Goal: Communication & Community: Answer question/provide support

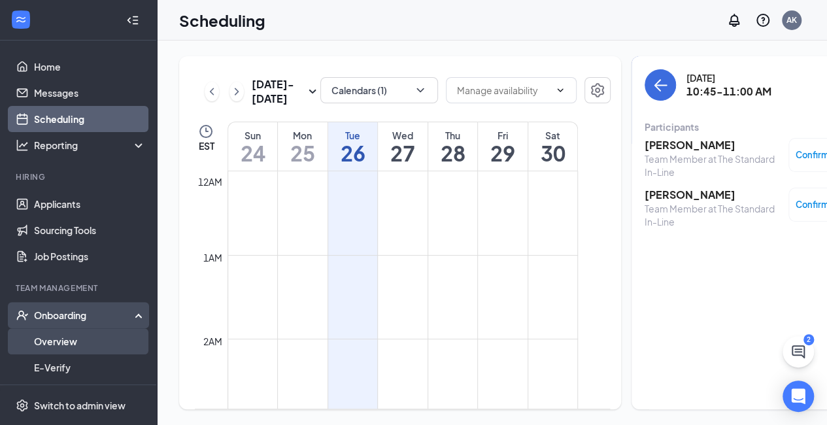
scroll to position [771, 0]
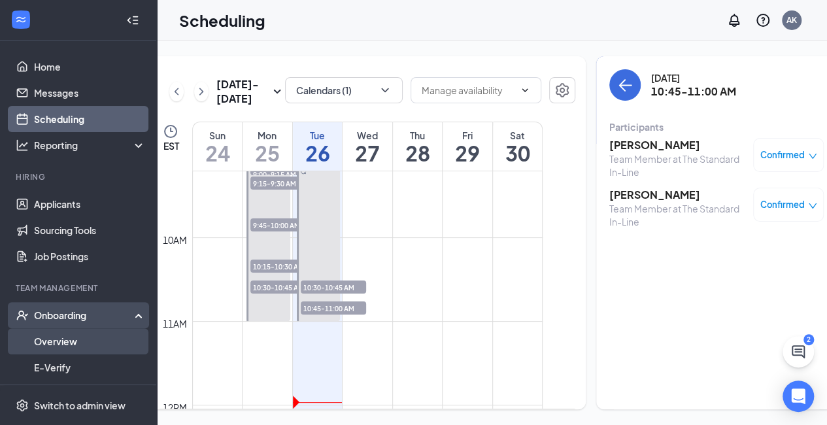
click at [79, 343] on link "Overview" at bounding box center [90, 341] width 112 height 26
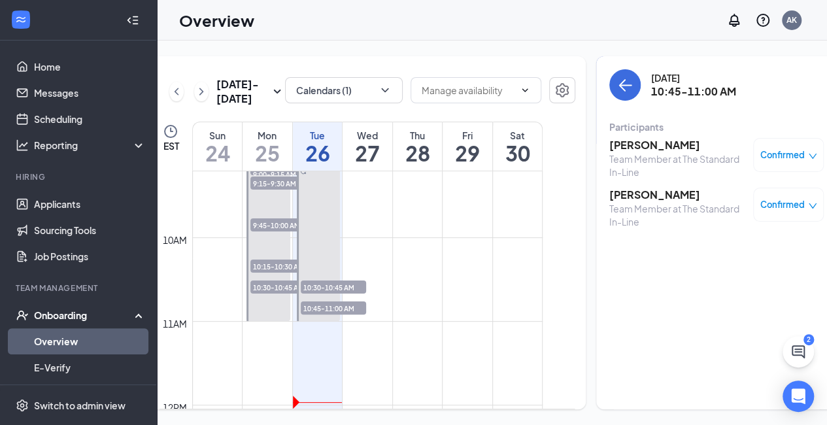
click at [97, 345] on link "Overview" at bounding box center [90, 341] width 112 height 26
click at [52, 342] on link "Overview" at bounding box center [90, 341] width 112 height 26
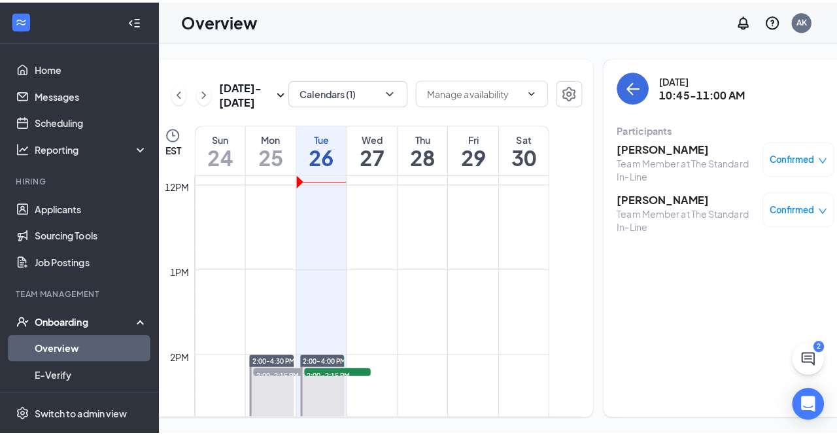
scroll to position [996, 0]
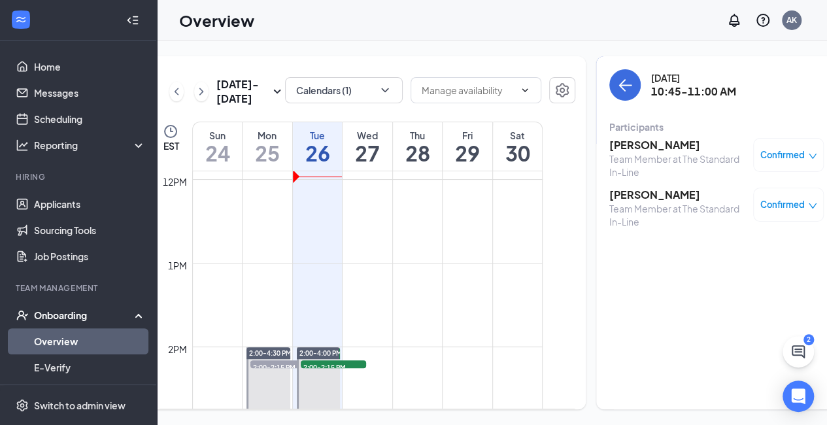
click at [66, 317] on div "Onboarding" at bounding box center [84, 315] width 101 height 13
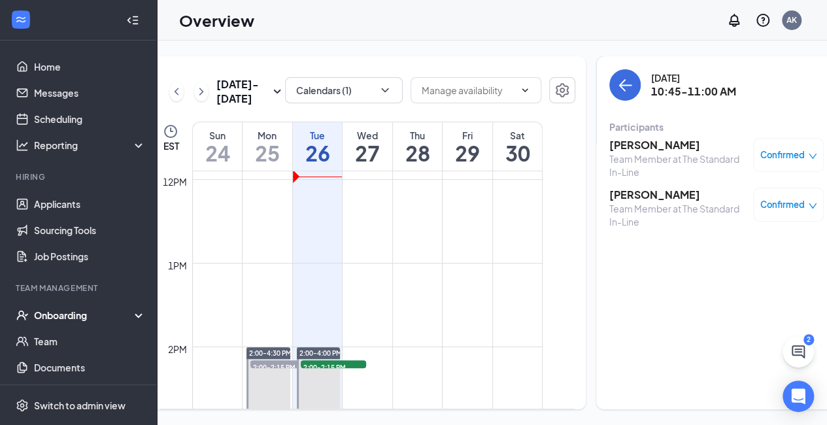
click at [136, 316] on icon at bounding box center [141, 316] width 10 height 0
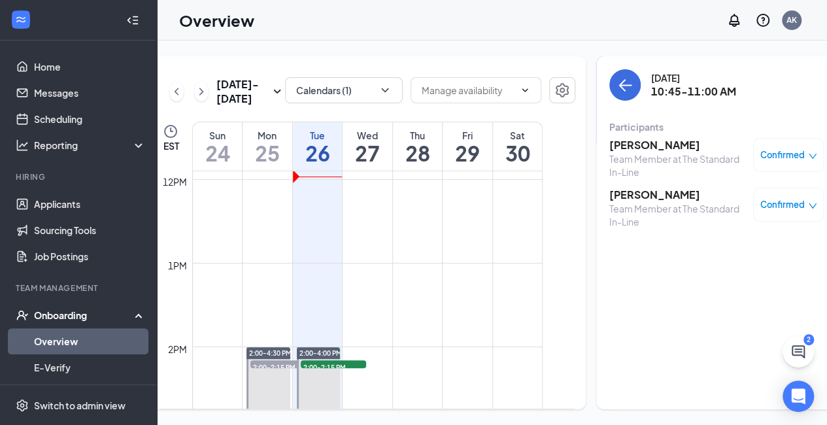
click at [78, 339] on link "Overview" at bounding box center [90, 341] width 112 height 26
click at [69, 66] on link "Home" at bounding box center [90, 67] width 112 height 26
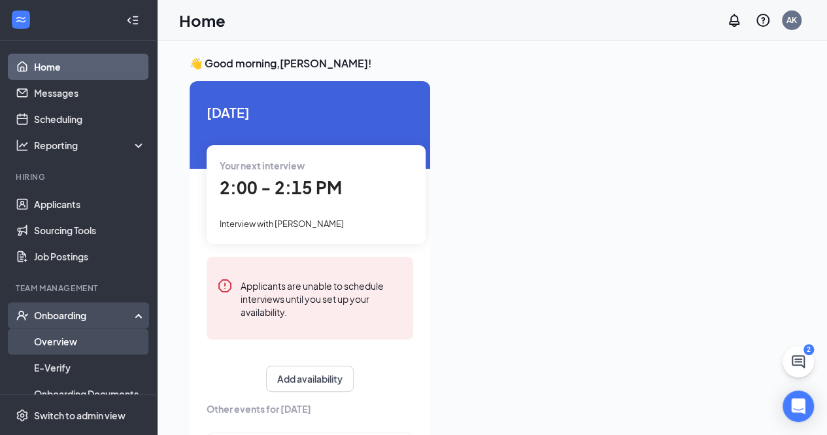
click at [73, 333] on link "Overview" at bounding box center [90, 341] width 112 height 26
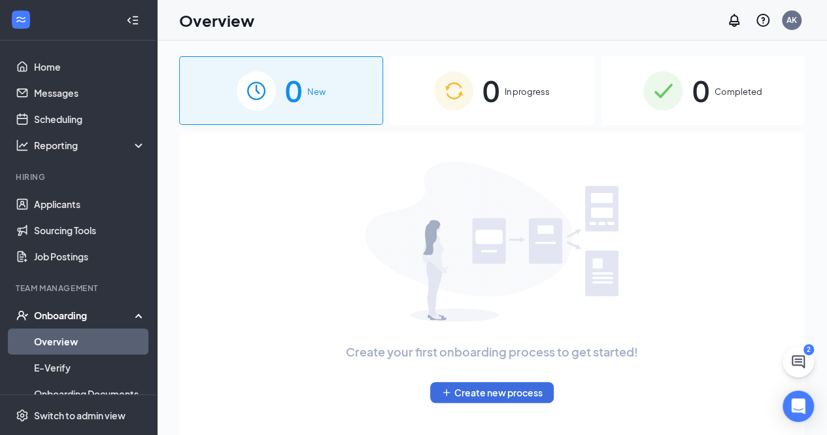
click at [533, 91] on span "In progress" at bounding box center [527, 91] width 45 height 13
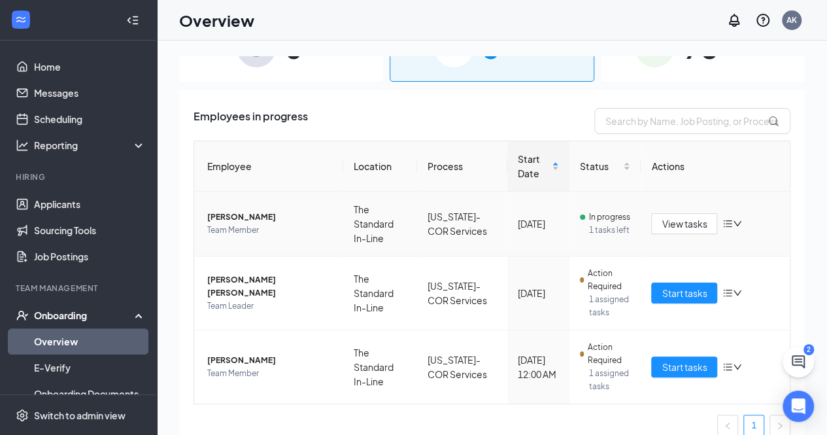
scroll to position [56, 0]
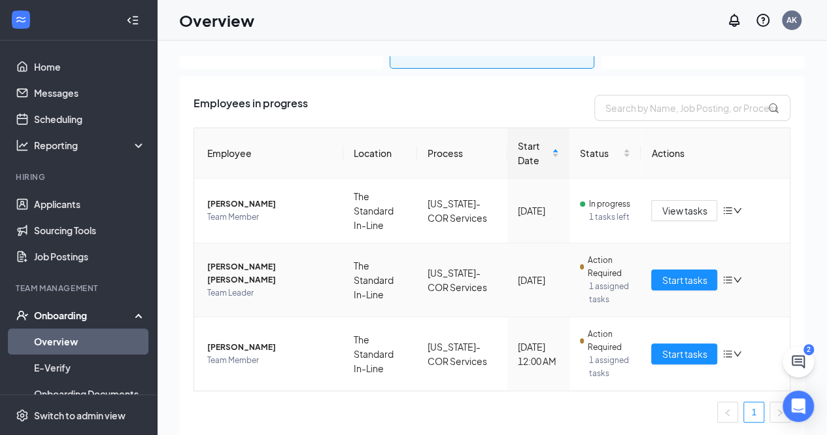
click at [243, 272] on span "[PERSON_NAME] [PERSON_NAME]" at bounding box center [270, 273] width 126 height 26
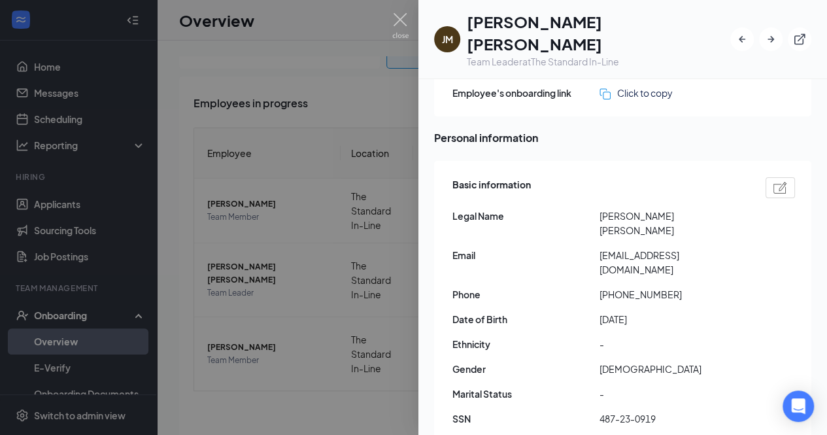
scroll to position [104, 0]
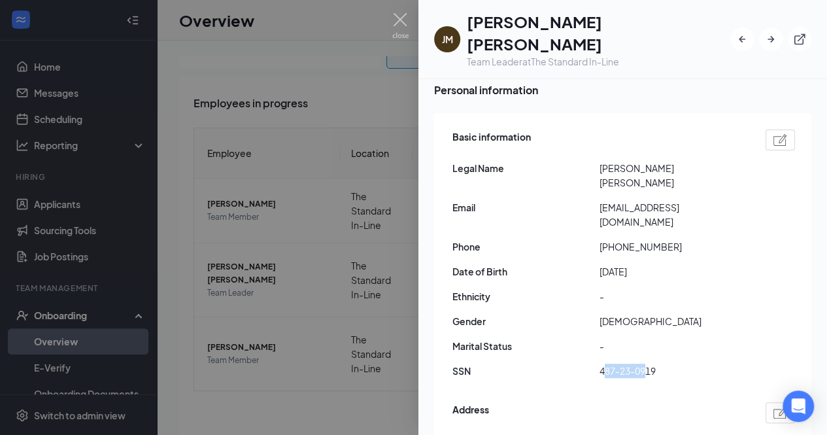
drag, startPoint x: 602, startPoint y: 316, endPoint x: 645, endPoint y: 324, distance: 43.2
click at [645, 363] on span "487-23-0919" at bounding box center [672, 370] width 147 height 14
click at [633, 335] on div "Basic information Legal Name [PERSON_NAME] [PERSON_NAME] Email [EMAIL_ADDRESS][…" at bounding box center [623, 257] width 343 height 262
drag, startPoint x: 601, startPoint y: 320, endPoint x: 662, endPoint y: 321, distance: 60.1
click at [662, 363] on span "487-23-0919" at bounding box center [672, 370] width 147 height 14
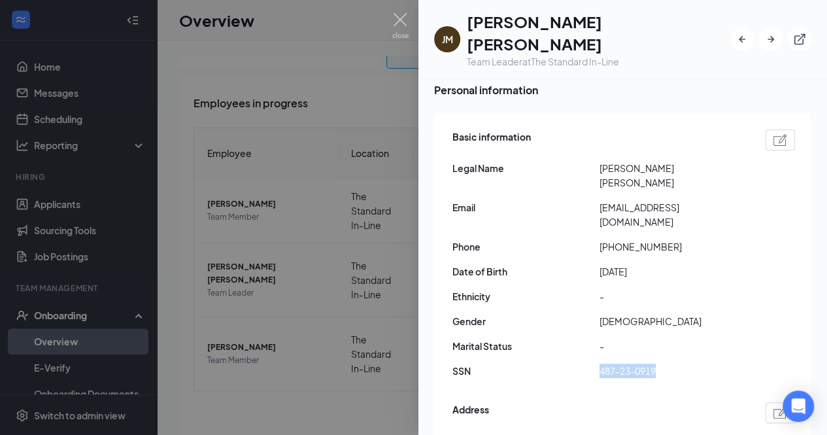
copy span "487-23-0919"
click at [369, 169] on div at bounding box center [413, 217] width 827 height 435
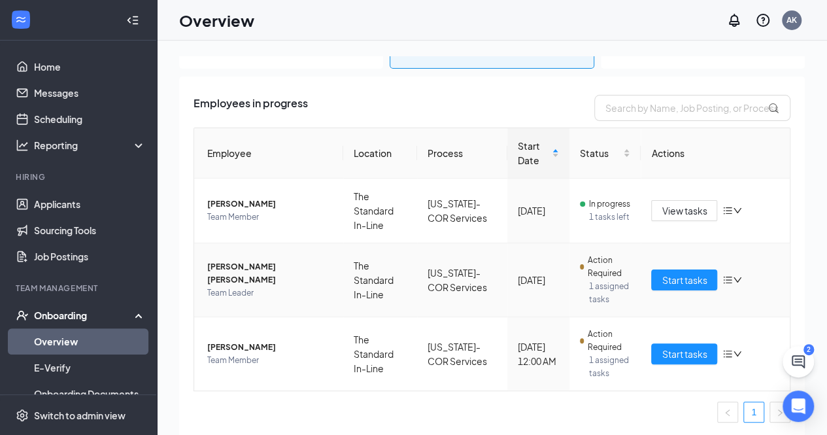
click at [264, 265] on td "[PERSON_NAME] [PERSON_NAME] Team Leader" at bounding box center [268, 280] width 149 height 74
click at [258, 271] on span "[PERSON_NAME] [PERSON_NAME]" at bounding box center [270, 273] width 126 height 26
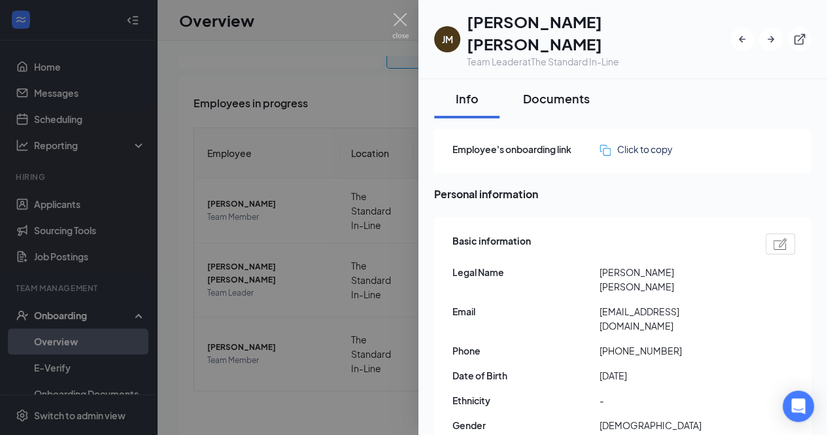
click at [571, 90] on div "Documents" at bounding box center [556, 98] width 67 height 16
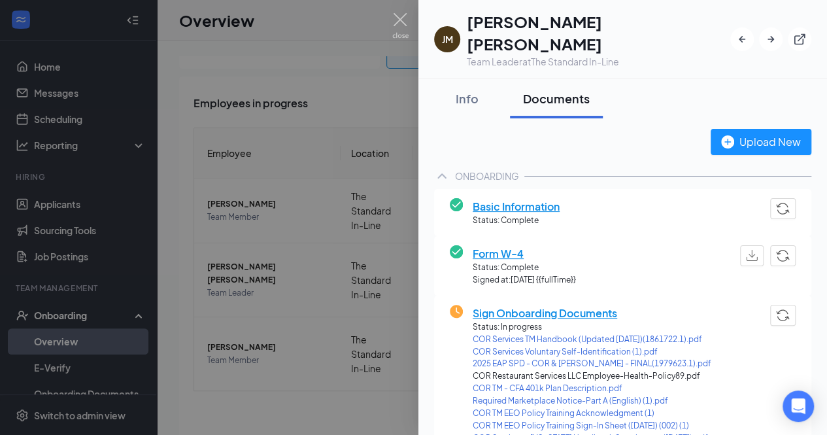
scroll to position [50, 0]
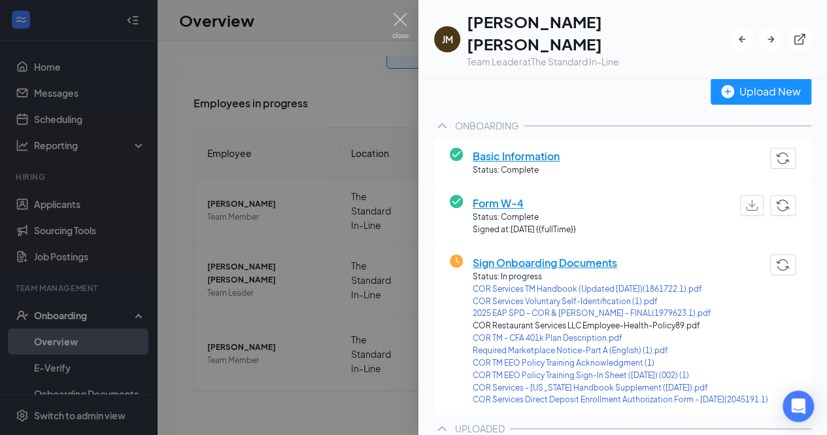
click at [513, 195] on span "Form W-4" at bounding box center [524, 203] width 103 height 16
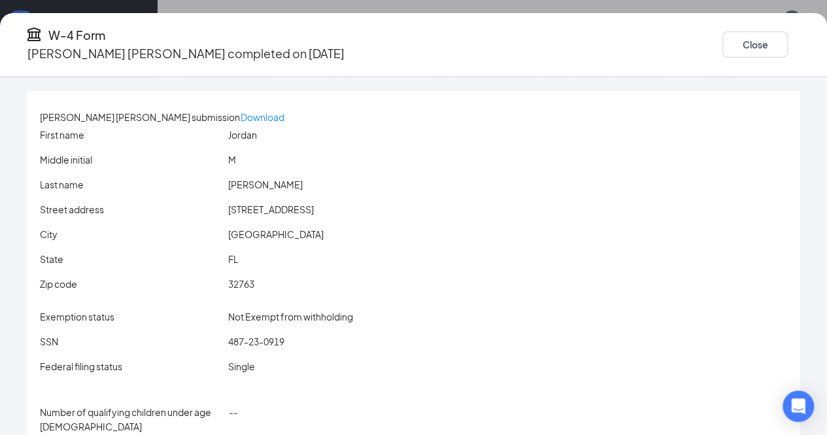
scroll to position [31, 0]
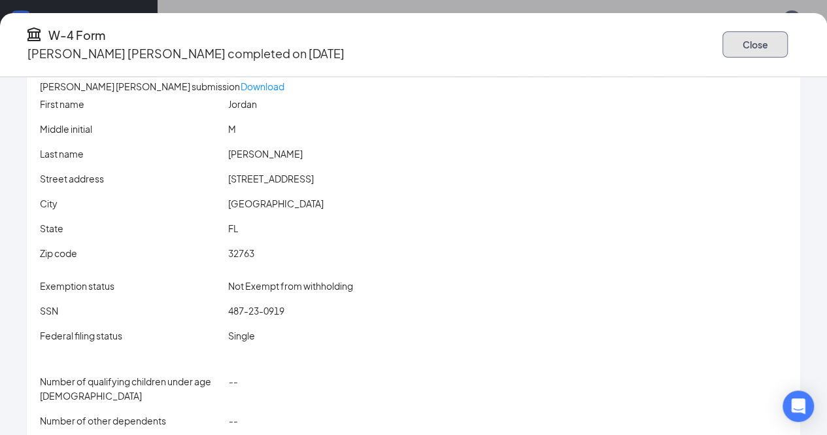
click at [747, 35] on button "Close" at bounding box center [754, 44] width 65 height 26
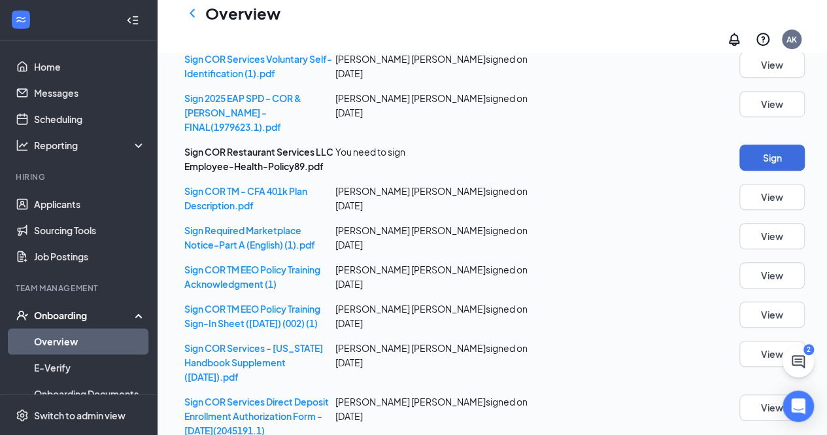
scroll to position [363, 0]
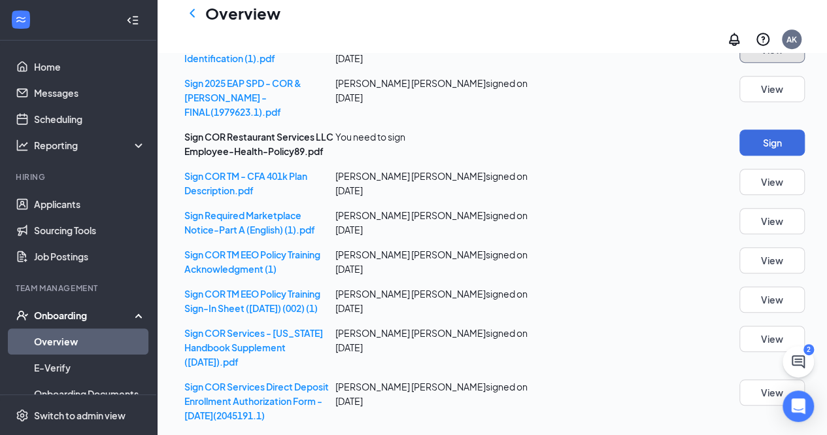
click at [785, 63] on button "View" at bounding box center [771, 50] width 65 height 26
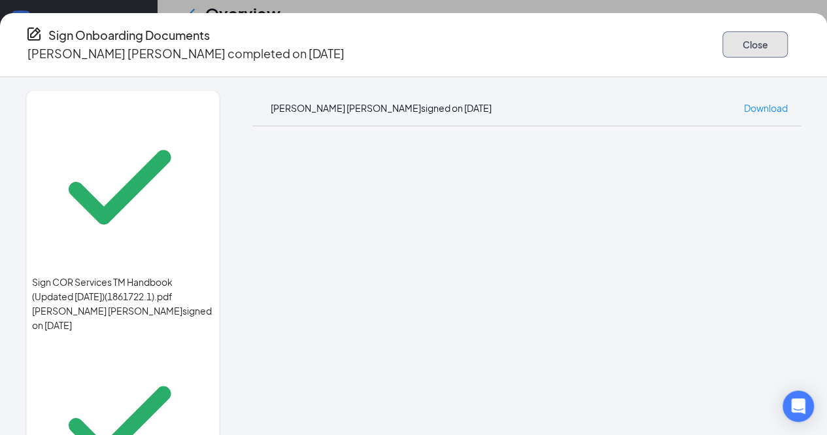
click at [759, 31] on button "Close" at bounding box center [754, 44] width 65 height 26
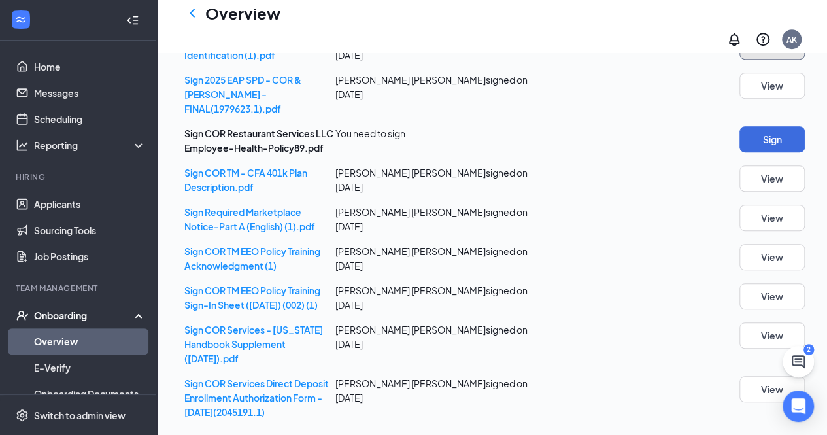
scroll to position [584, 0]
click at [751, 376] on button "View" at bounding box center [771, 389] width 65 height 26
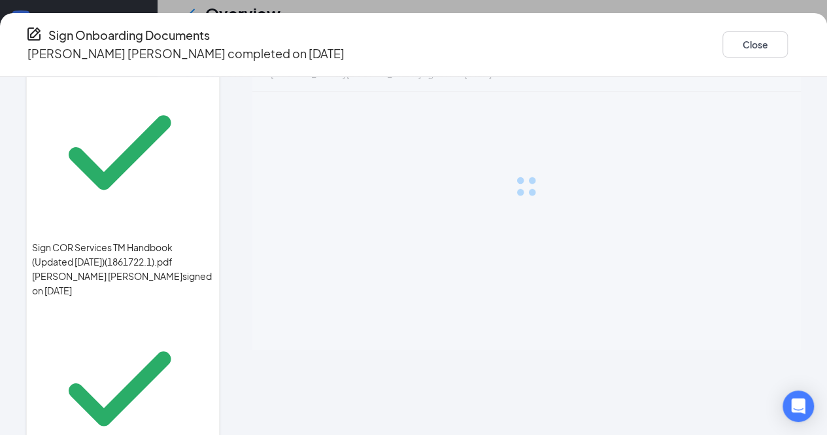
scroll to position [37, 0]
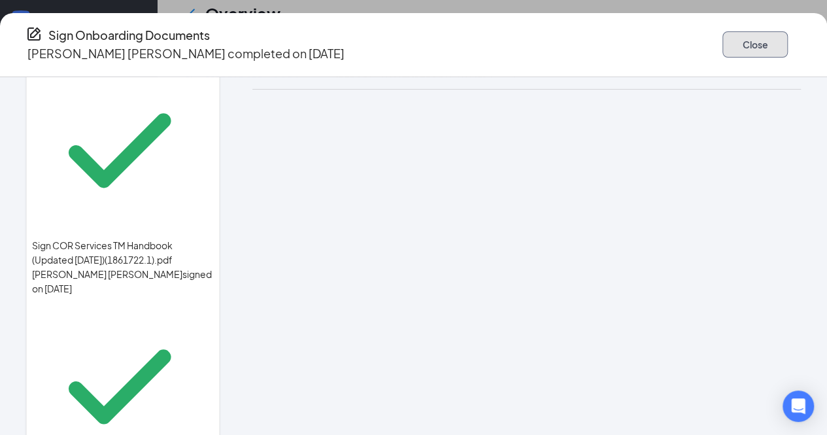
click at [748, 37] on button "Close" at bounding box center [754, 44] width 65 height 26
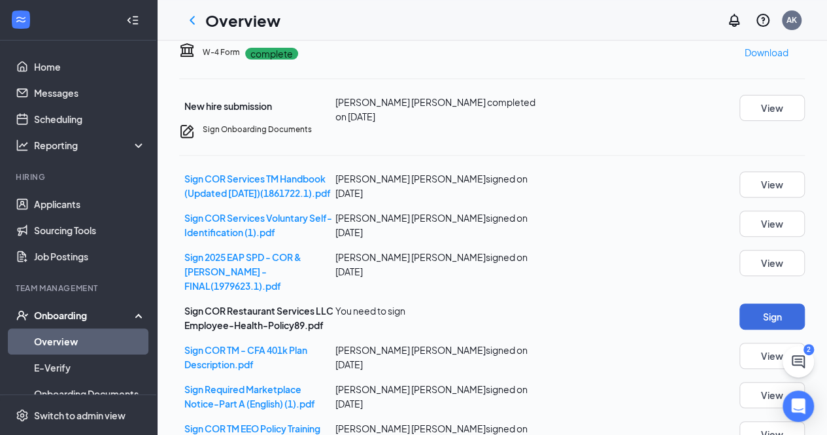
scroll to position [0, 0]
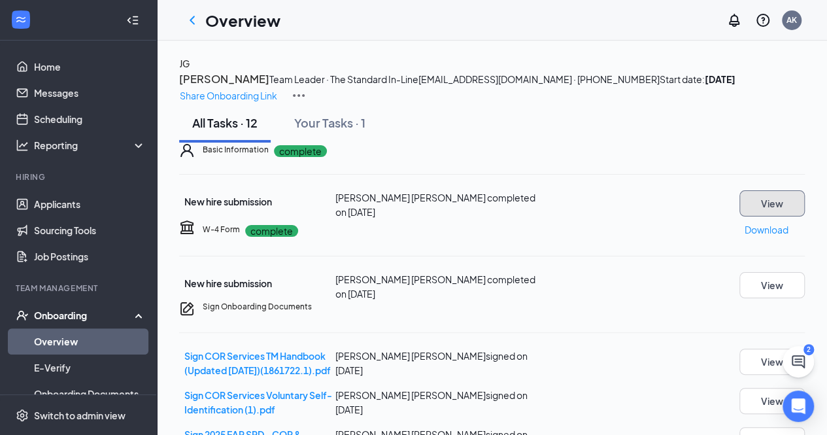
click at [766, 216] on button "View" at bounding box center [771, 203] width 65 height 26
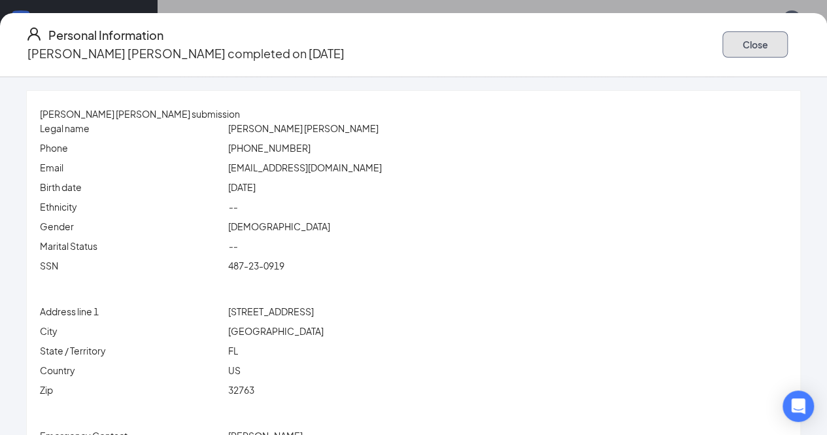
click at [760, 43] on button "Close" at bounding box center [754, 44] width 65 height 26
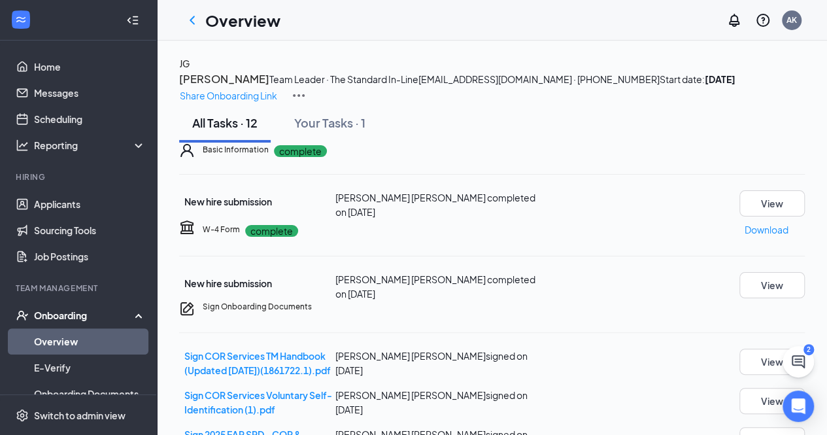
click at [418, 85] on span "[EMAIL_ADDRESS][DOMAIN_NAME] · [PHONE_NUMBER]" at bounding box center [538, 79] width 241 height 12
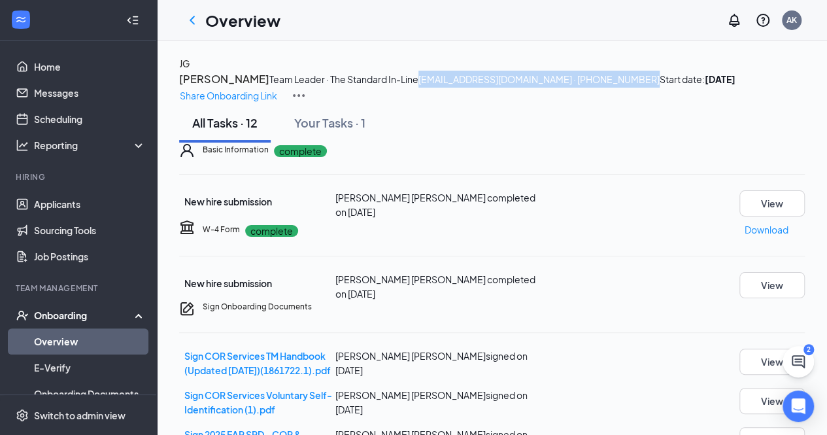
click at [418, 85] on span "[EMAIL_ADDRESS][DOMAIN_NAME] · [PHONE_NUMBER]" at bounding box center [538, 79] width 241 height 12
drag, startPoint x: 285, startPoint y: 126, endPoint x: 415, endPoint y: 129, distance: 130.1
click at [415, 103] on div "[PERSON_NAME] Team Leader · The Standard In-Line [EMAIL_ADDRESS][DOMAIN_NAME] ·…" at bounding box center [492, 79] width 626 height 47
copy span "[EMAIL_ADDRESS][DOMAIN_NAME]"
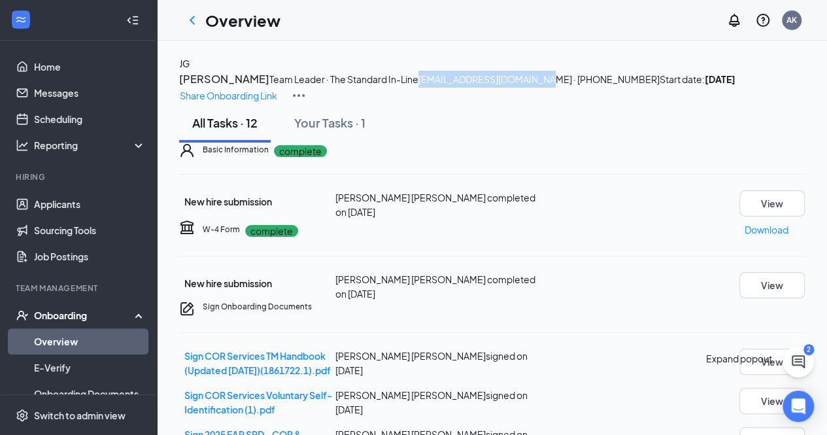
click at [805, 363] on icon "ChatActive" at bounding box center [798, 362] width 16 height 16
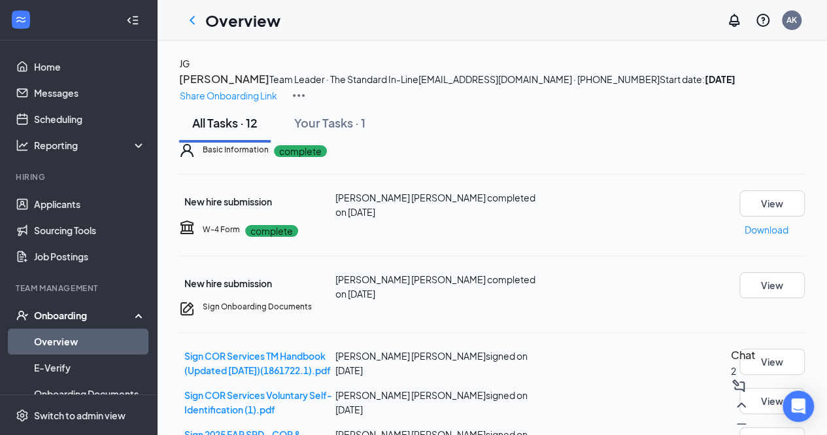
click at [731, 421] on div "Chat 2" at bounding box center [743, 390] width 24 height 88
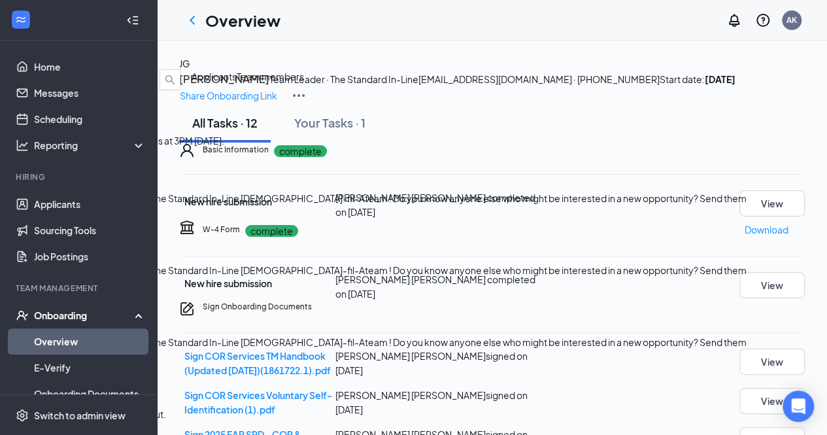
click at [237, 84] on button "Applicants" at bounding box center [214, 76] width 45 height 14
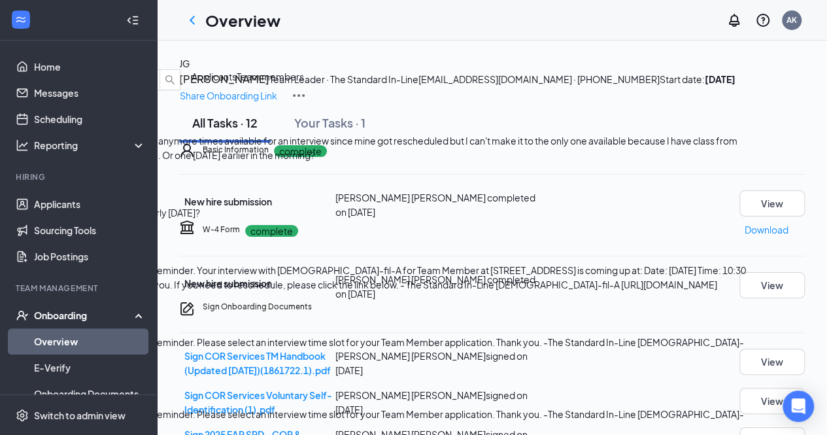
click at [656, 129] on div "[PERSON_NAME] 11:13am Hello I was wondering if you guys had anymore times avail…" at bounding box center [377, 134] width 755 height 58
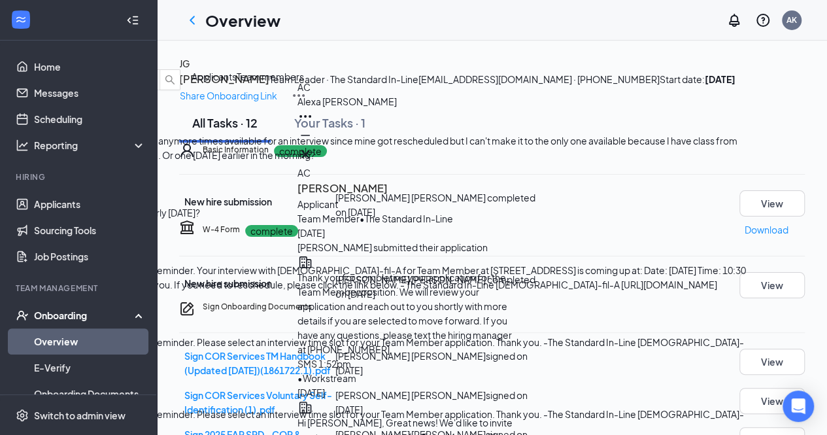
type textarea "Hi [PERSON_NAME]! We will have more dates pop up as they get closer, so for nex…"
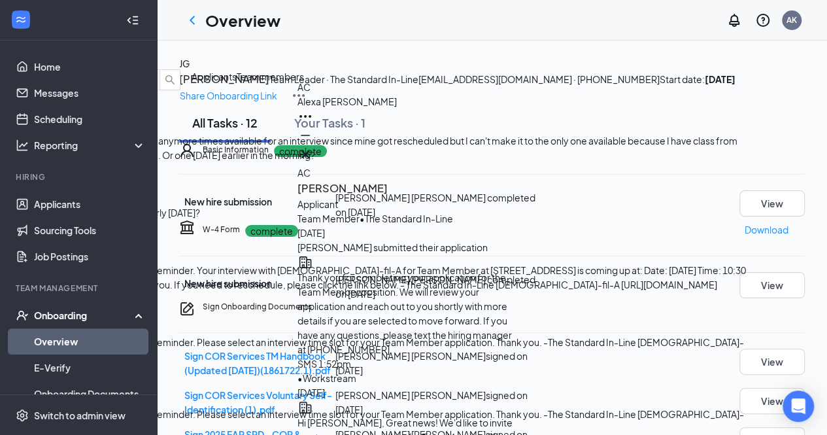
click at [611, 205] on div "Do you have any later for [DATE] or early [DATE]?" at bounding box center [377, 212] width 755 height 14
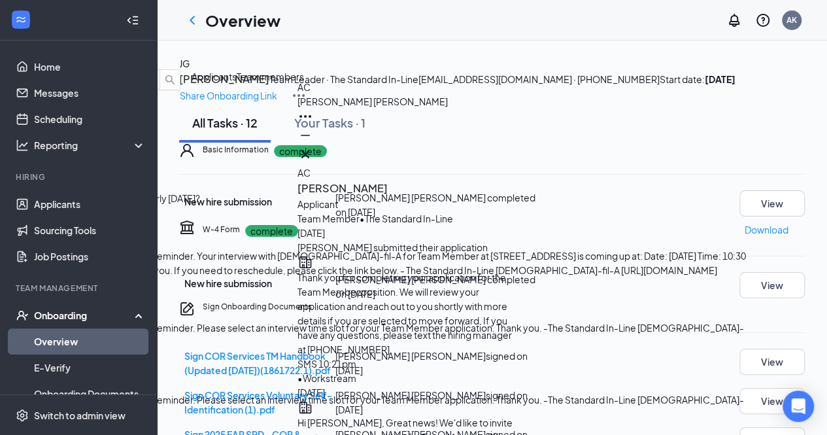
scroll to position [65, 0]
type textarea "Hi [PERSON_NAME]! Unfortunately, we won't be able to conduct any interviews [DA…"
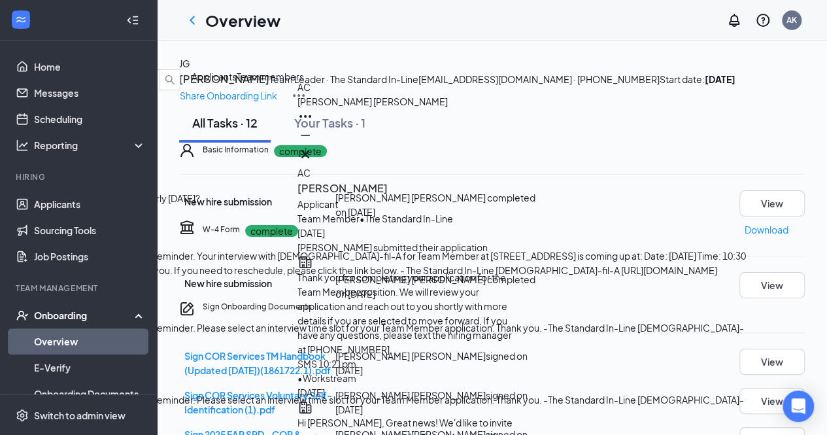
click at [313, 146] on icon "Cross" at bounding box center [305, 154] width 16 height 16
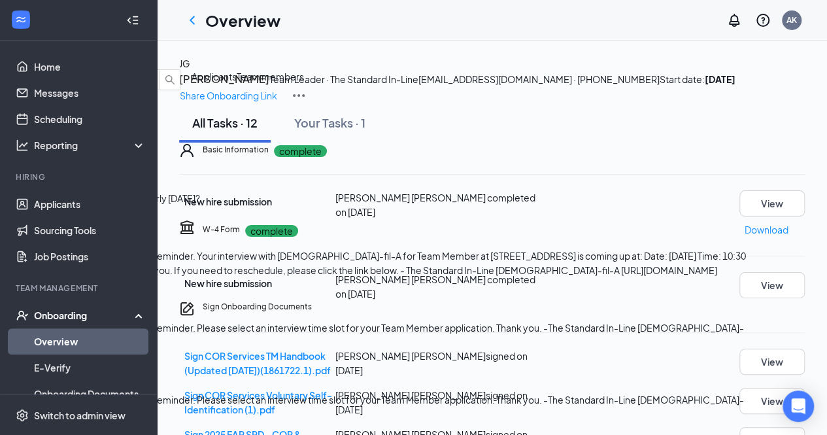
click at [657, 116] on div "[PERSON_NAME] 12:07pm" at bounding box center [377, 119] width 755 height 29
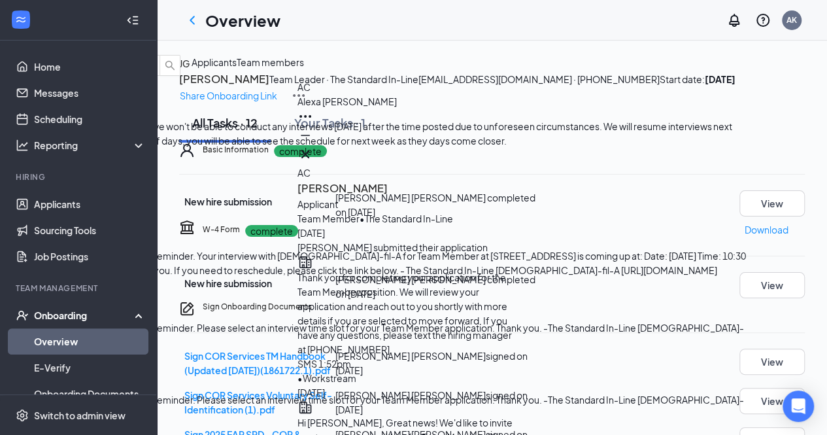
type textarea "It's my pleasure!"
click at [313, 148] on icon "Cross" at bounding box center [305, 154] width 16 height 16
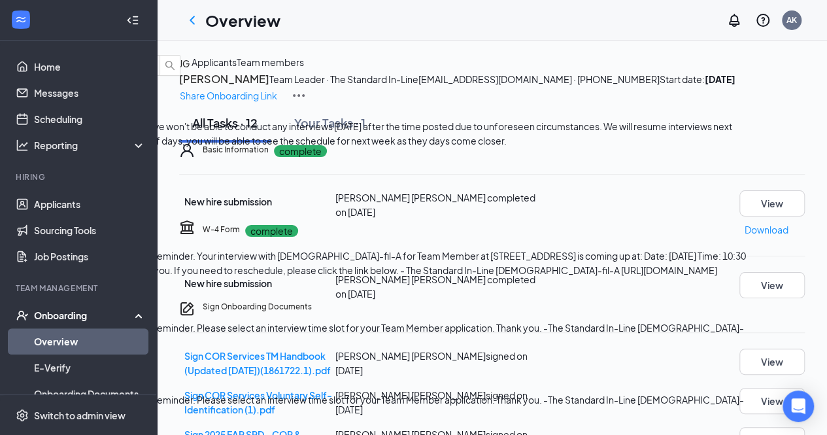
click at [18, 36] on icon "ChevronDown" at bounding box center [11, 44] width 16 height 16
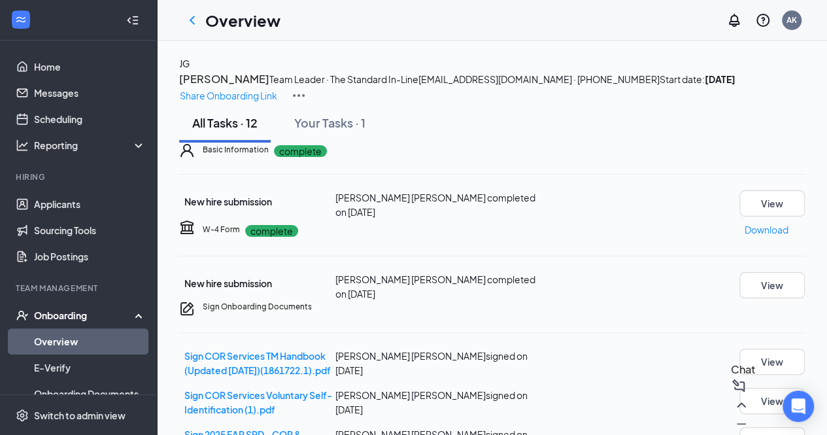
click at [731, 424] on div "Chat" at bounding box center [743, 398] width 24 height 74
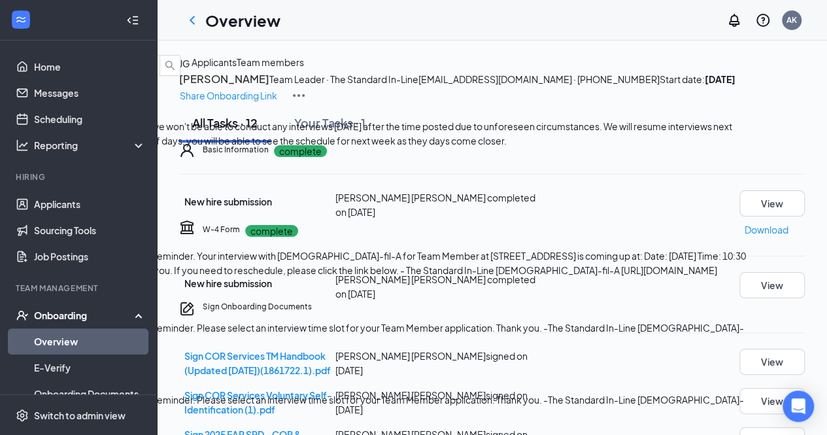
click at [18, 36] on icon "ChevronDown" at bounding box center [11, 44] width 16 height 16
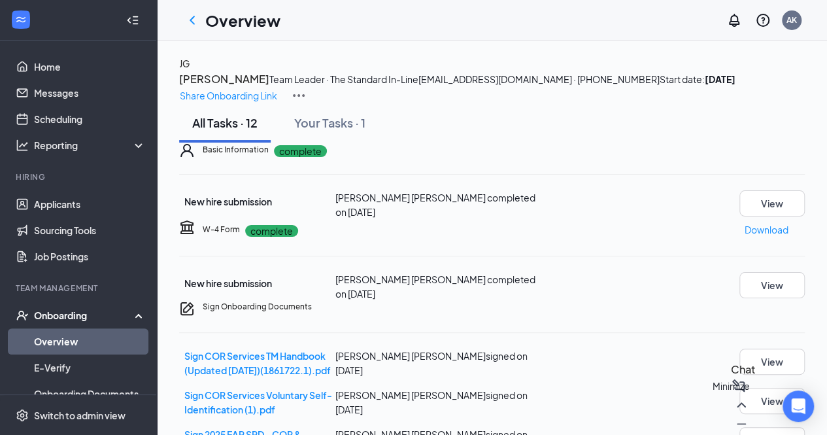
click at [734, 416] on icon "Minimize" at bounding box center [742, 424] width 16 height 16
